Goal: Ask a question

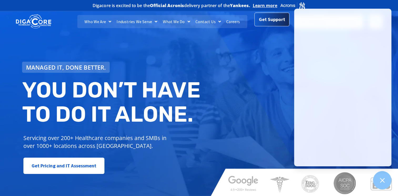
click at [267, 23] on span "Get Support" at bounding box center [272, 19] width 26 height 11
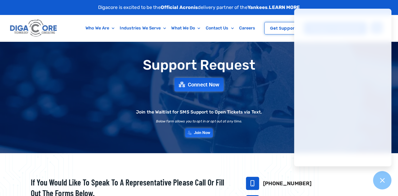
click at [381, 6] on div "Digacore is excited to be the Official Acronis delivery partner of the Yankees …" at bounding box center [199, 7] width 398 height 15
click at [383, 178] on icon at bounding box center [382, 180] width 7 height 7
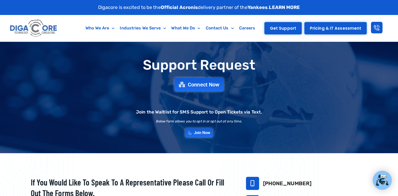
click at [276, 28] on span "Get Support" at bounding box center [283, 28] width 26 height 4
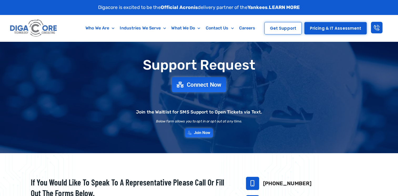
click at [198, 84] on span "Connect Now" at bounding box center [204, 85] width 35 height 6
